Goal: Complete application form: Complete application form

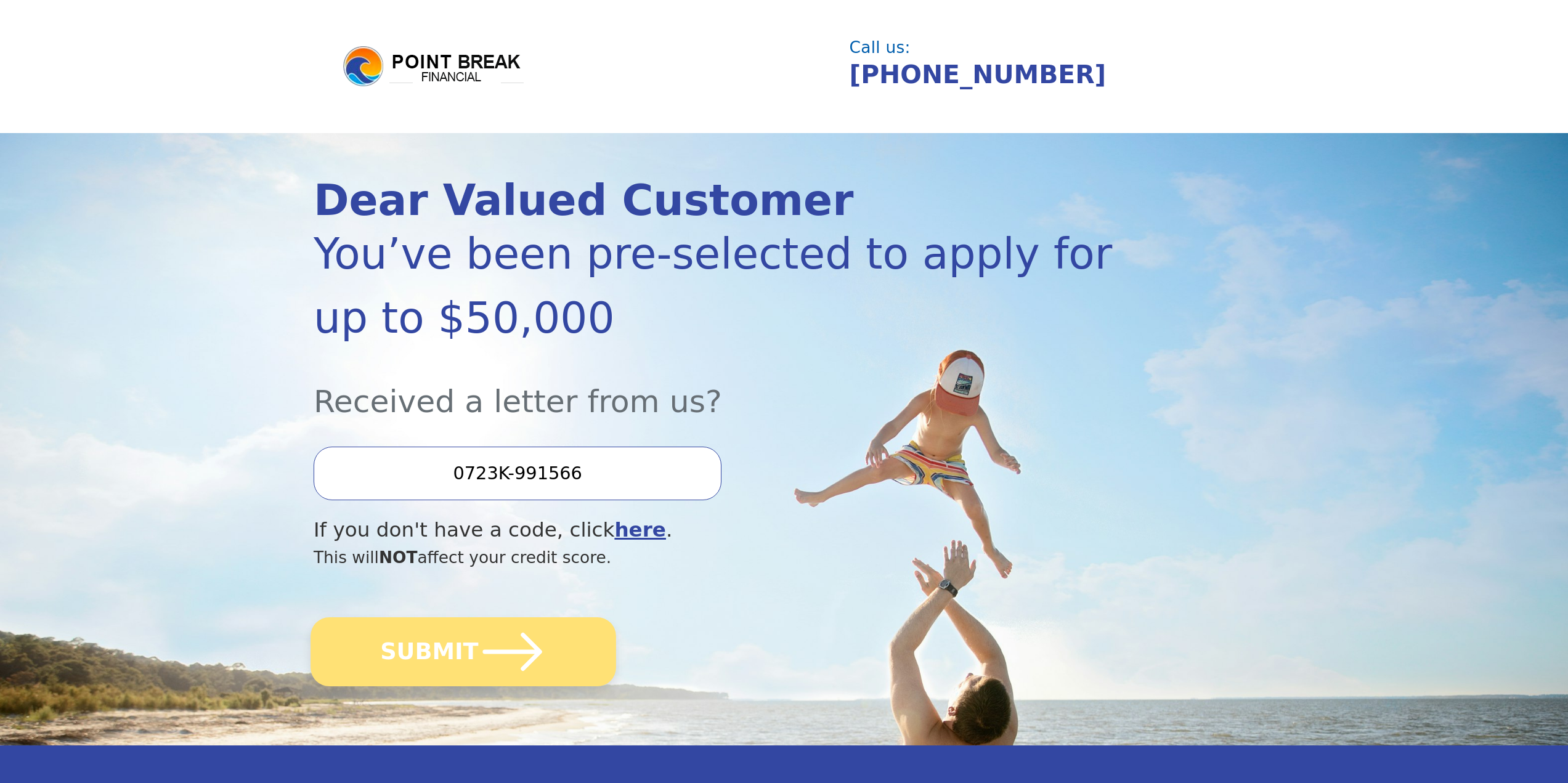
click at [508, 569] on icon "submit" at bounding box center [513, 651] width 68 height 68
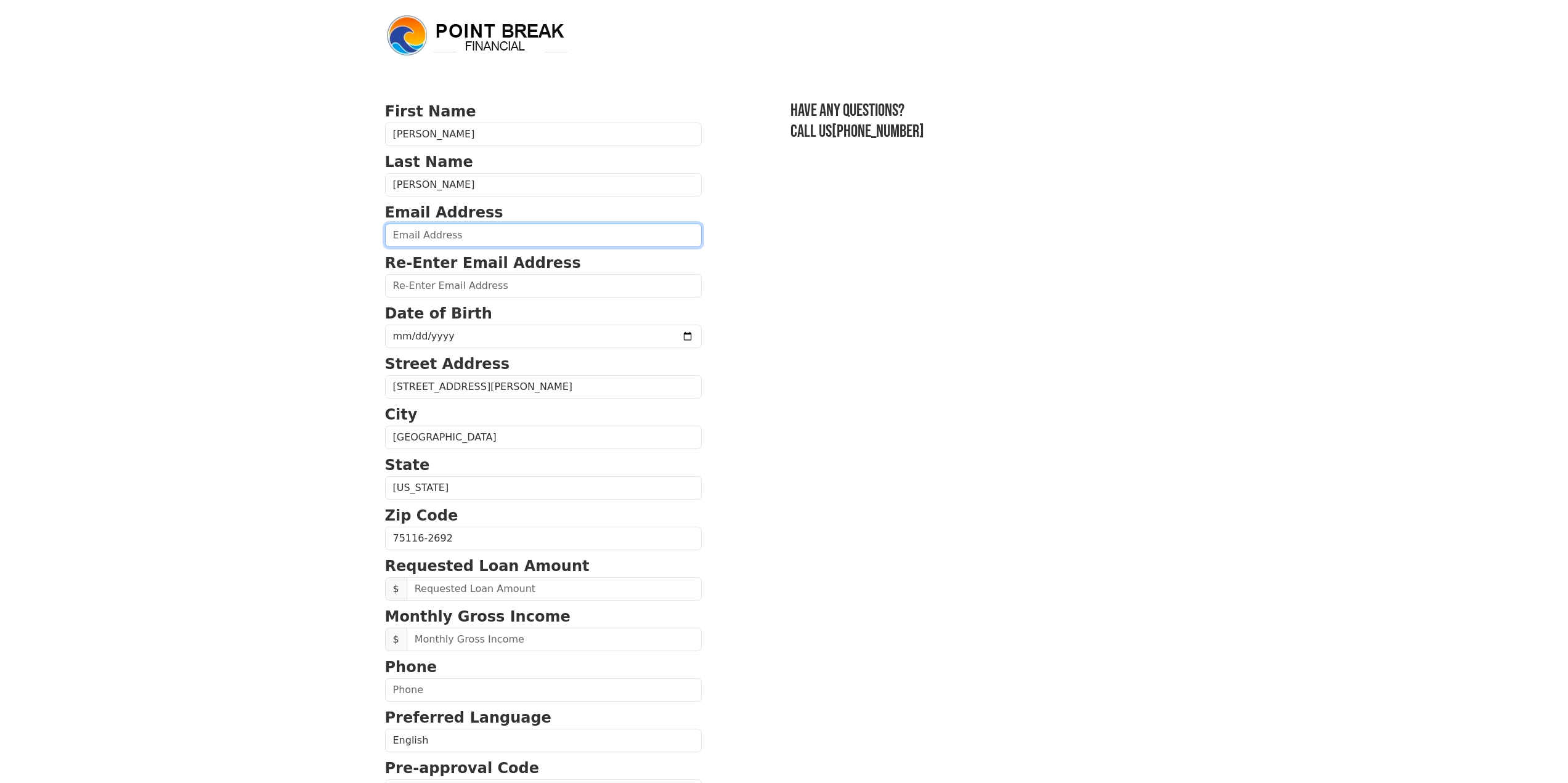
click at [449, 233] on input "email" at bounding box center [543, 235] width 317 height 24
type input "tsharpe7@yahoo.com"
type input "(214) 704-8582"
click at [435, 346] on input "date" at bounding box center [543, 336] width 317 height 24
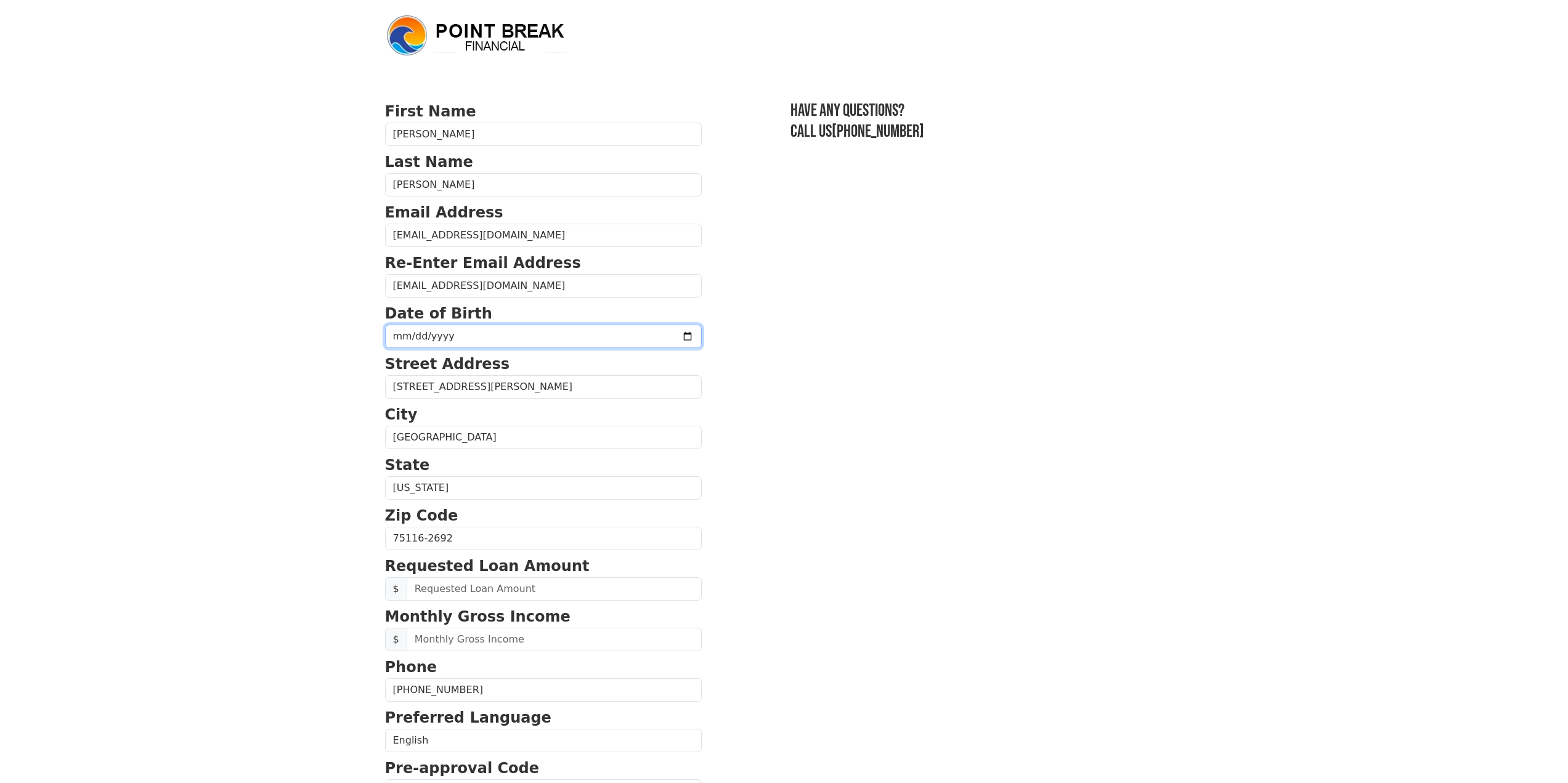
click at [416, 332] on input "date" at bounding box center [543, 336] width 317 height 24
type input "1982-09-03"
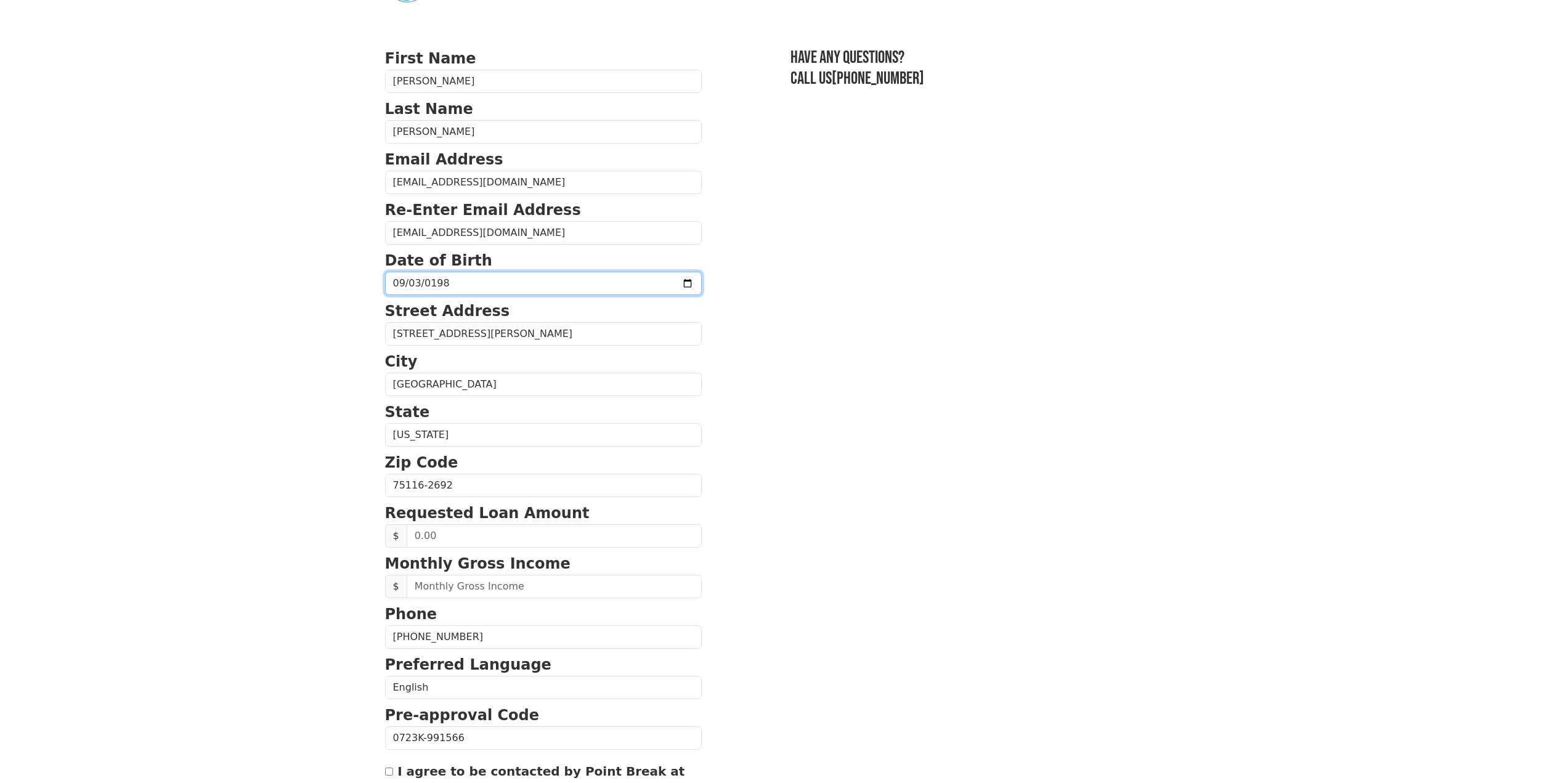
scroll to position [61, 0]
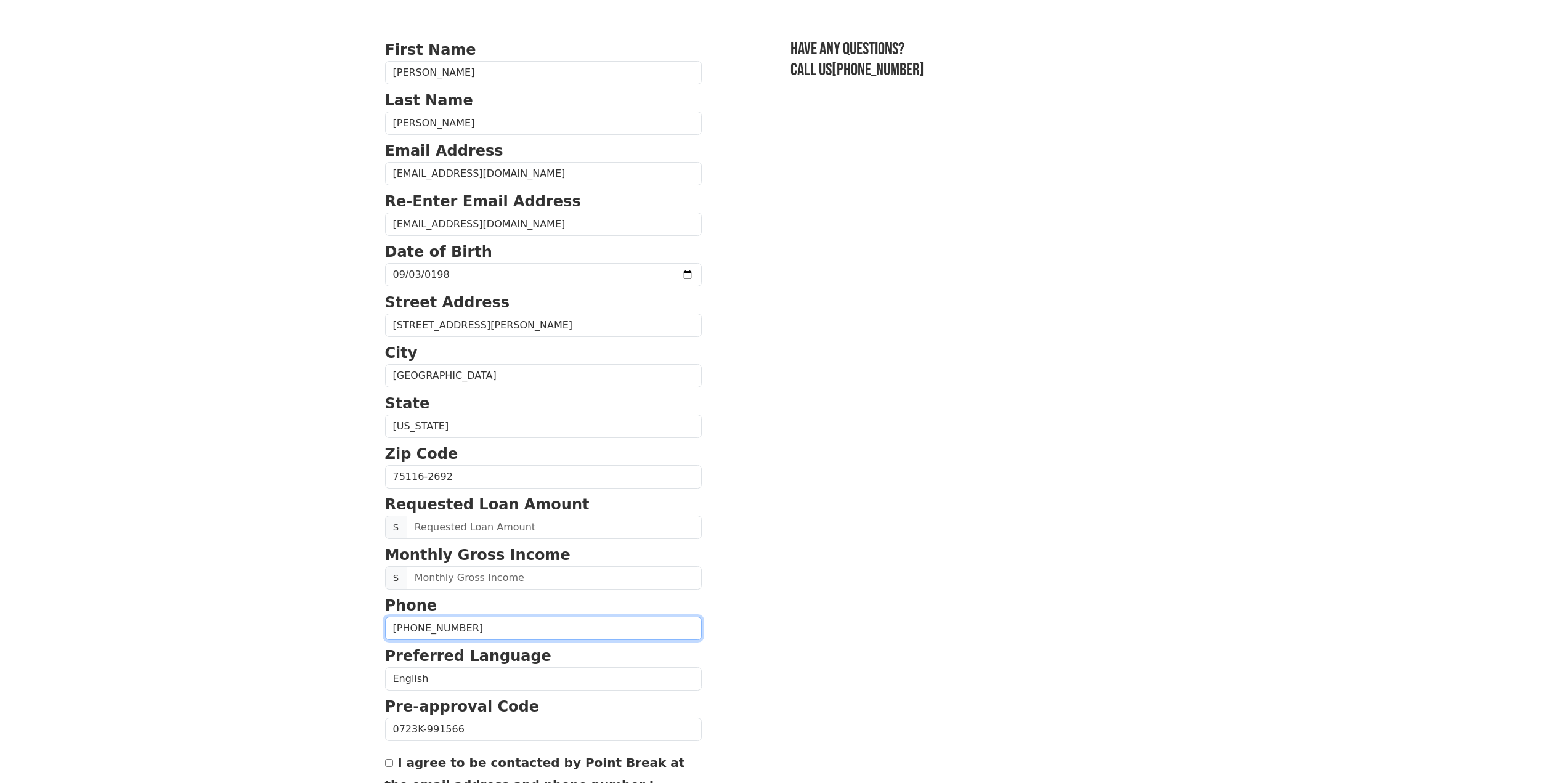
click at [482, 632] on input "(214) 704-8582" at bounding box center [543, 628] width 317 height 24
type input "(972) 780-8371"
click at [462, 531] on input "text" at bounding box center [554, 527] width 295 height 24
type input "25,000.00"
click at [471, 576] on input "text" at bounding box center [554, 577] width 295 height 24
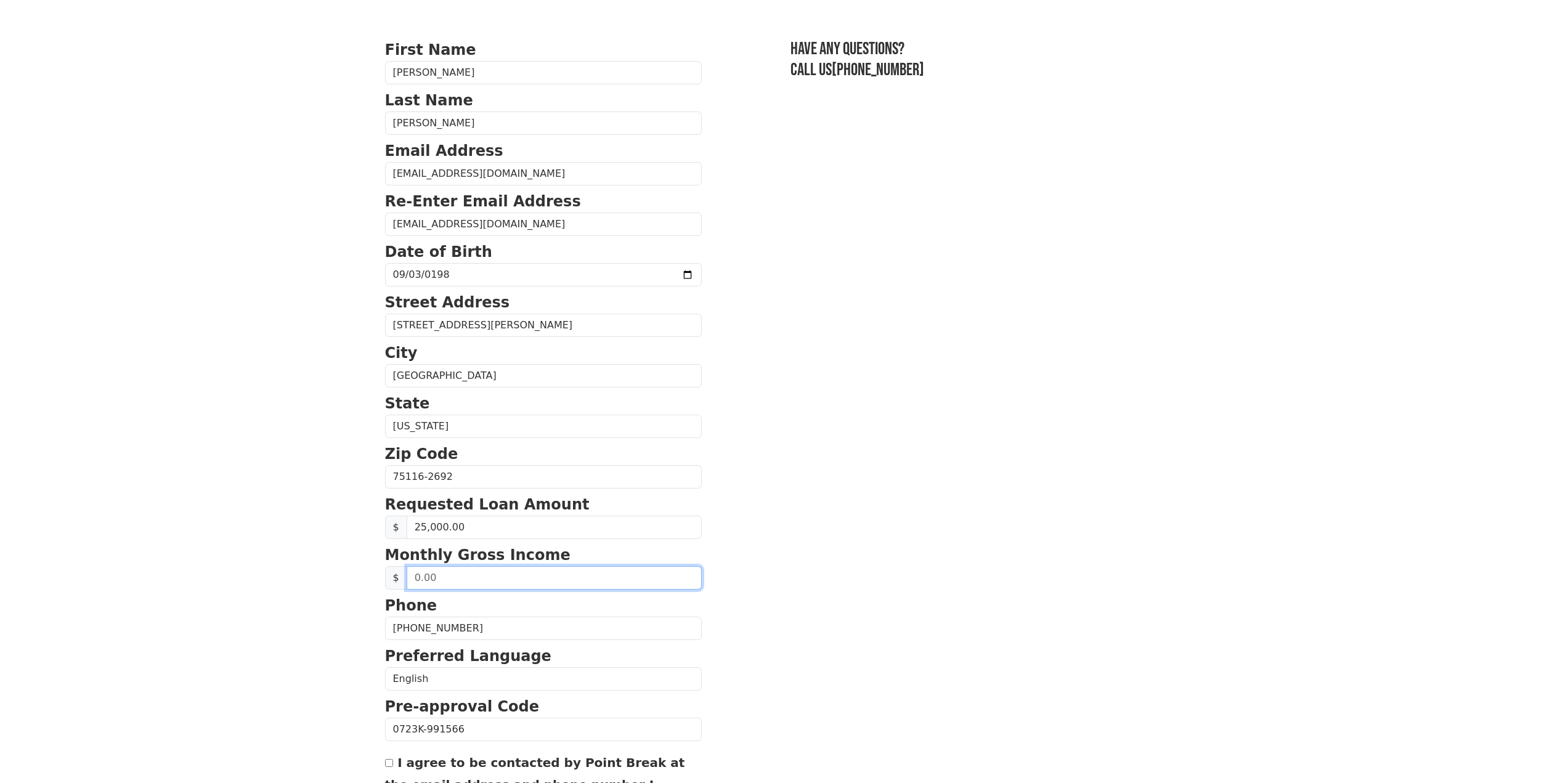
drag, startPoint x: 471, startPoint y: 576, endPoint x: 411, endPoint y: 579, distance: 60.1
click at [411, 579] on input "text" at bounding box center [554, 577] width 295 height 24
type input "4,300.00"
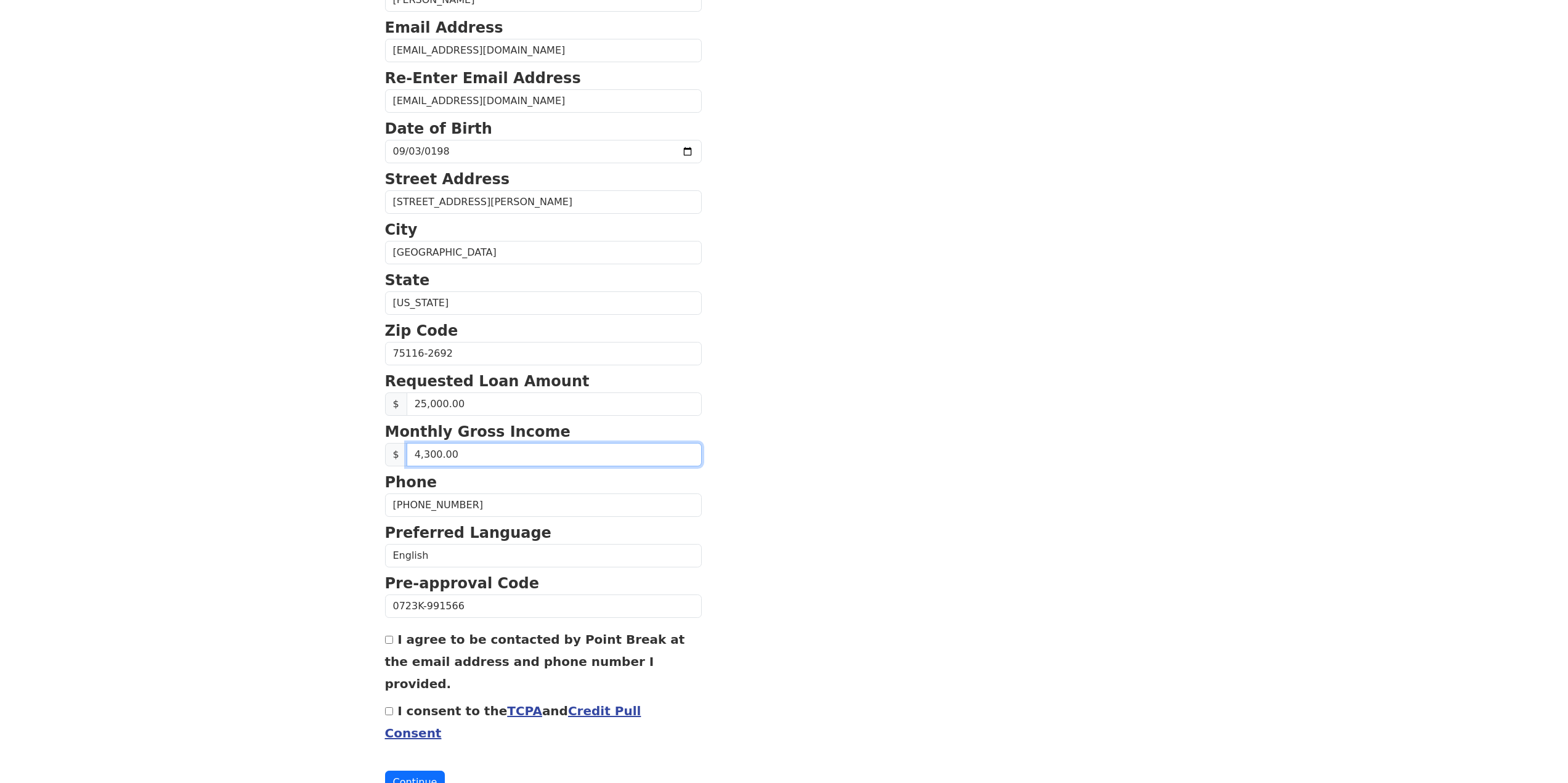
scroll to position [240, 0]
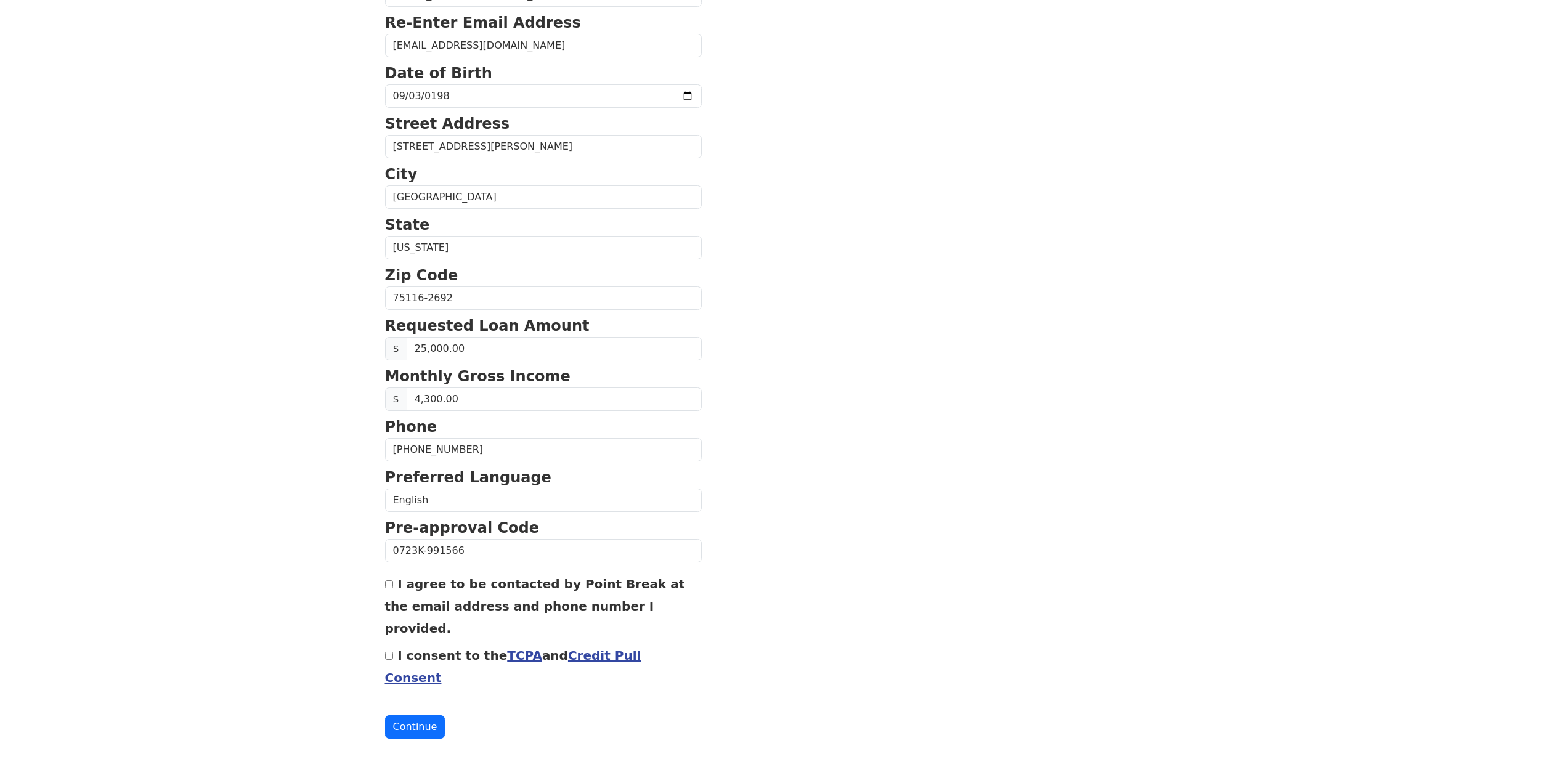
click at [395, 585] on div "I agree to be contacted by Point Break at the email address and phone number I …" at bounding box center [543, 605] width 317 height 66
click at [389, 584] on input "I agree to be contacted by Point Break at the email address and phone number I …" at bounding box center [389, 584] width 8 height 8
checkbox input "true"
click at [391, 658] on input "I consent to the TCPA and Credit Pull Consent" at bounding box center [389, 655] width 8 height 8
checkbox input "true"
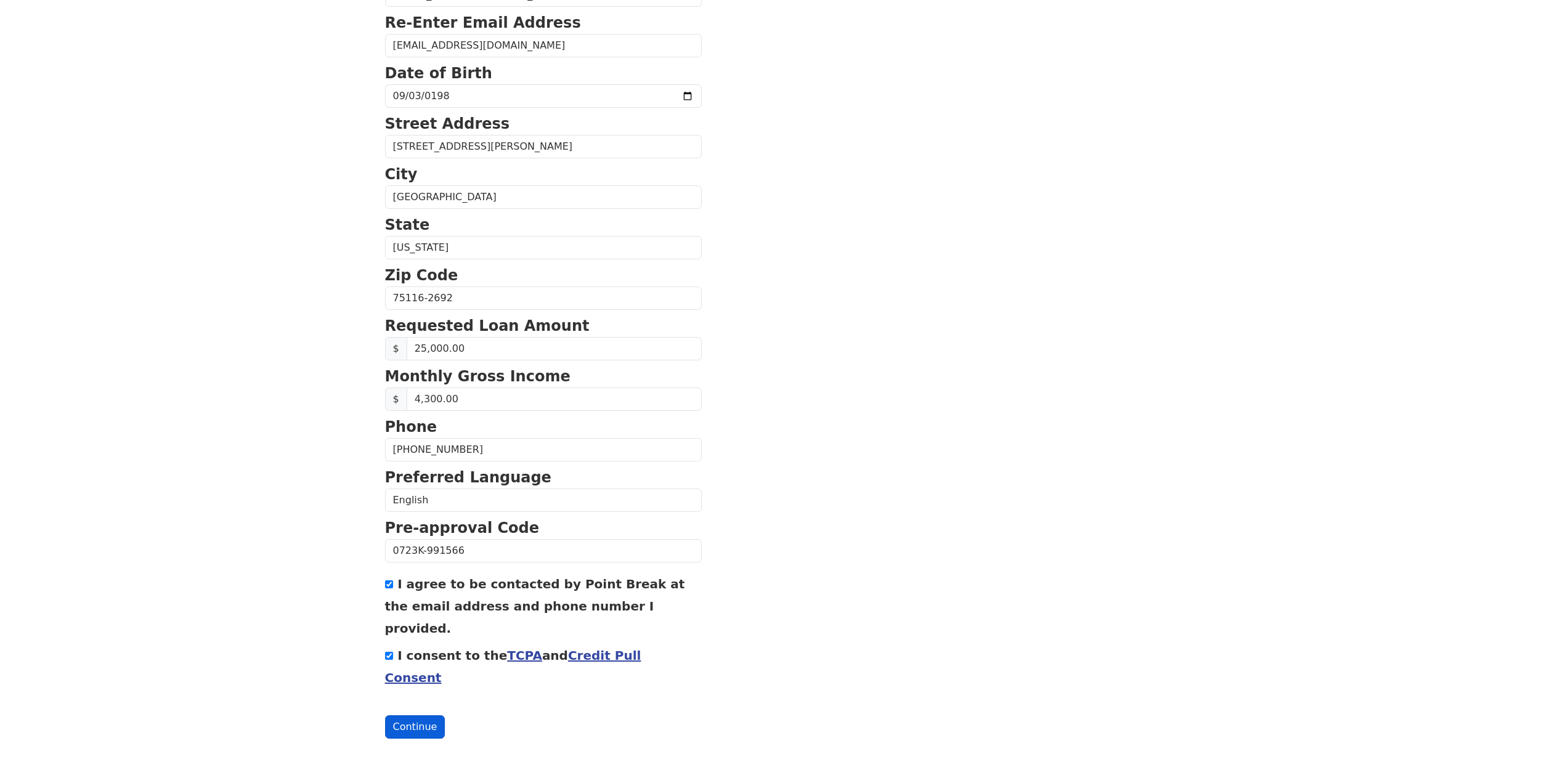
click at [414, 729] on button "Continue" at bounding box center [415, 727] width 60 height 24
